Goal: Find specific fact: Find specific fact

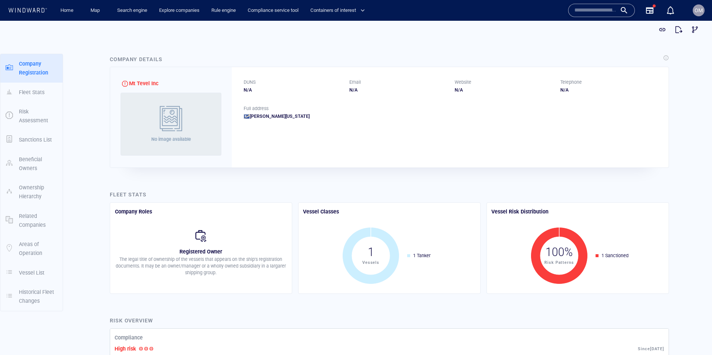
click at [579, 9] on input "text" at bounding box center [596, 10] width 42 height 11
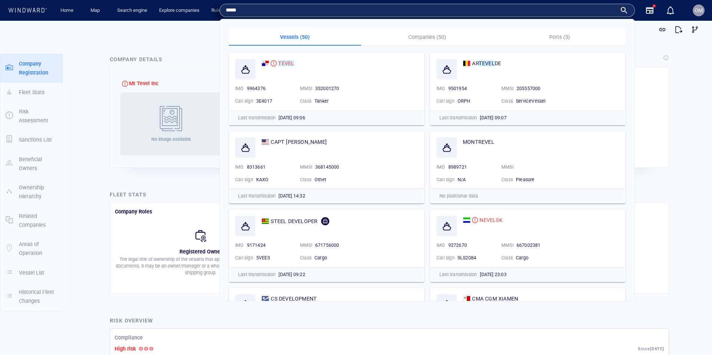
type input "*****"
click at [417, 36] on p "Companies (50)" at bounding box center [428, 37] width 124 height 9
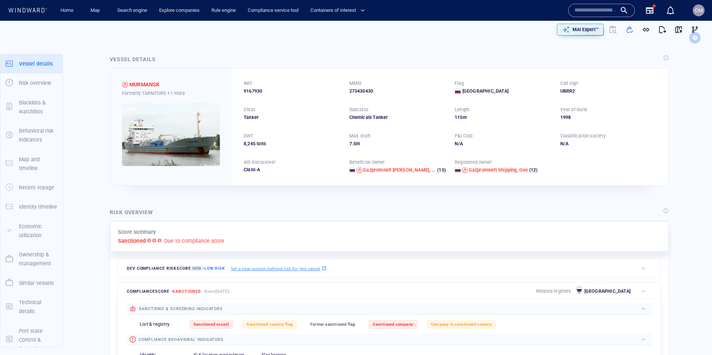
click at [249, 91] on span "9167930" at bounding box center [253, 91] width 19 height 7
copy span "9167930"
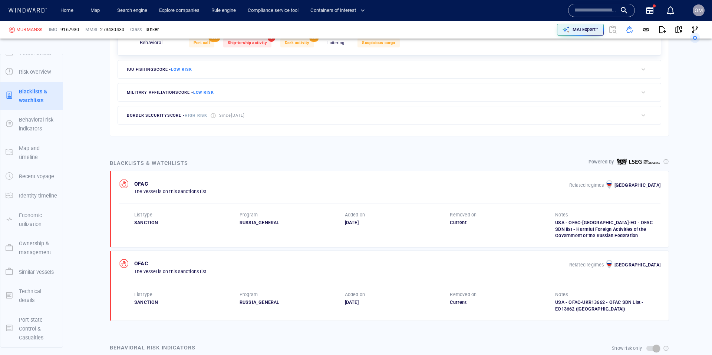
scroll to position [369, 0]
